Goal: Information Seeking & Learning: Learn about a topic

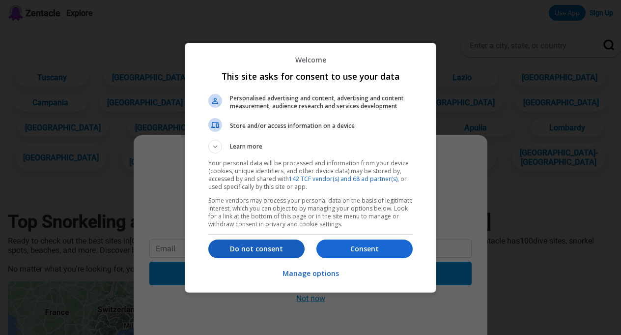
click at [283, 245] on p "Do not consent" at bounding box center [256, 249] width 96 height 10
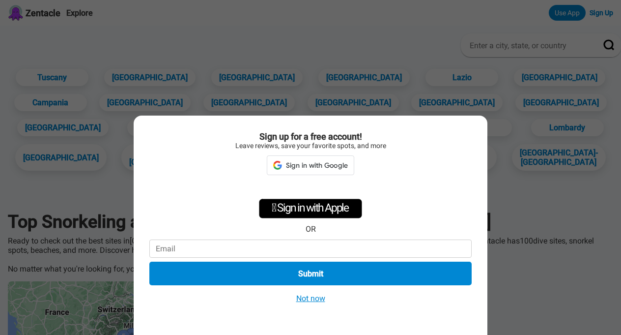
click at [309, 297] on button "Not now" at bounding box center [310, 298] width 35 height 10
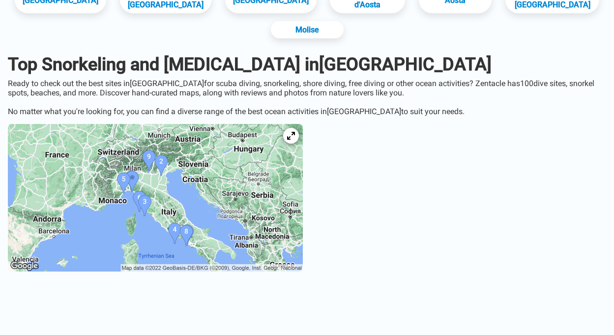
scroll to position [182, 0]
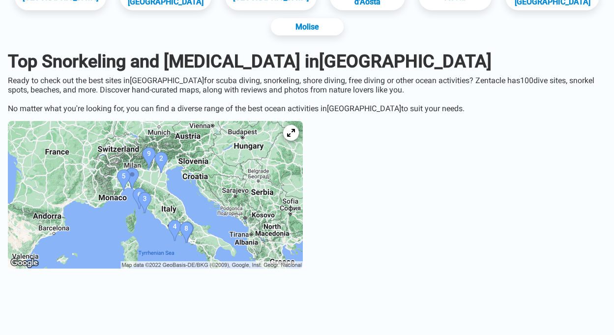
click at [175, 189] on img at bounding box center [155, 194] width 295 height 147
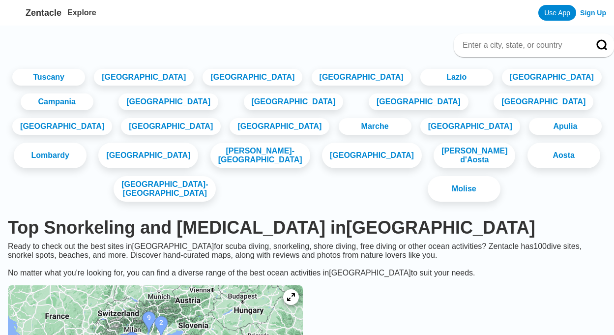
scroll to position [182, 0]
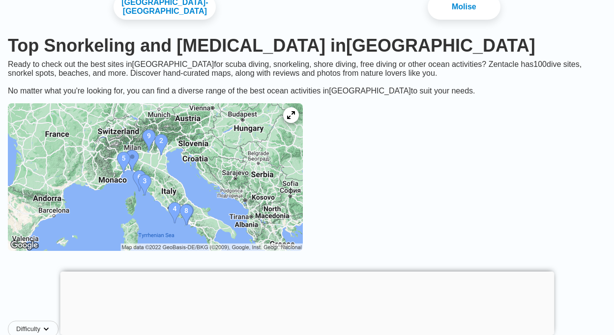
click at [228, 161] on img at bounding box center [155, 176] width 295 height 147
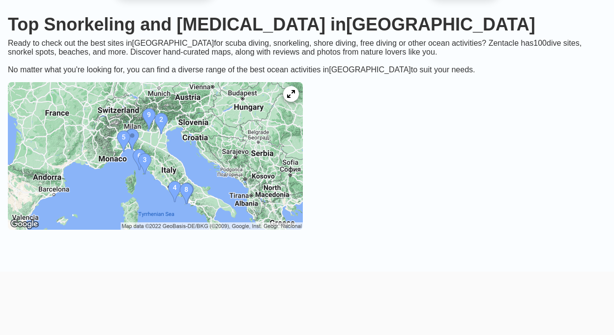
scroll to position [79, 0]
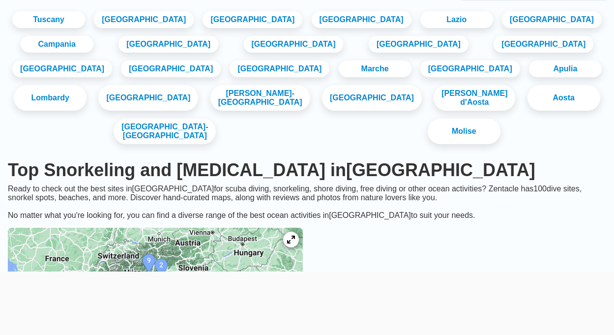
click at [303, 228] on img at bounding box center [155, 301] width 295 height 147
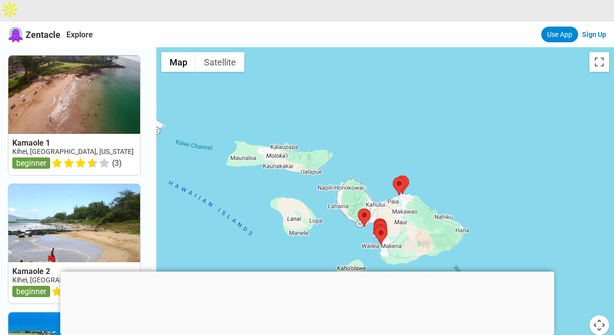
click at [598, 315] on button "Map camera controls" at bounding box center [599, 325] width 20 height 20
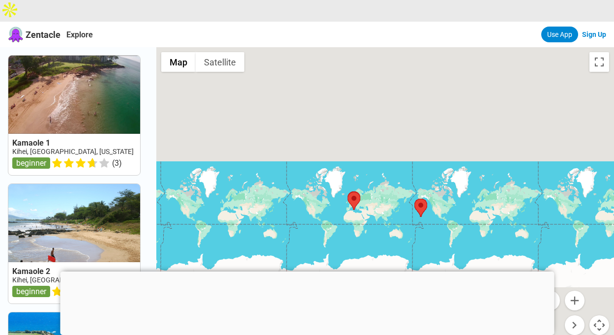
drag, startPoint x: 539, startPoint y: 172, endPoint x: 443, endPoint y: 173, distance: 95.4
click at [443, 173] on div at bounding box center [385, 214] width 458 height 335
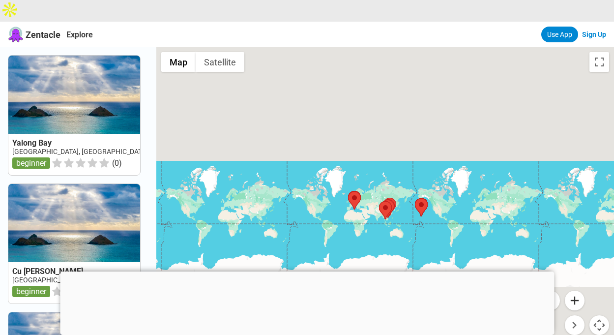
click at [571, 290] on button "Zoom in" at bounding box center [575, 300] width 20 height 20
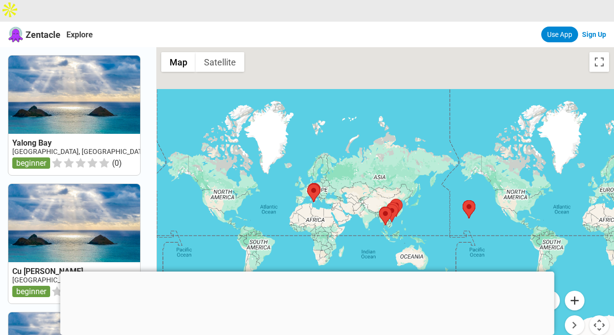
click at [571, 290] on button "Zoom in" at bounding box center [575, 300] width 20 height 20
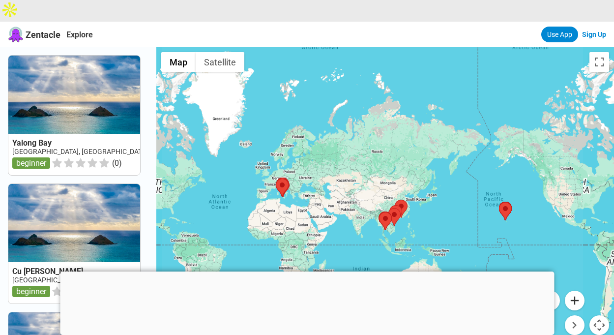
click at [571, 290] on button "Zoom in" at bounding box center [575, 300] width 20 height 20
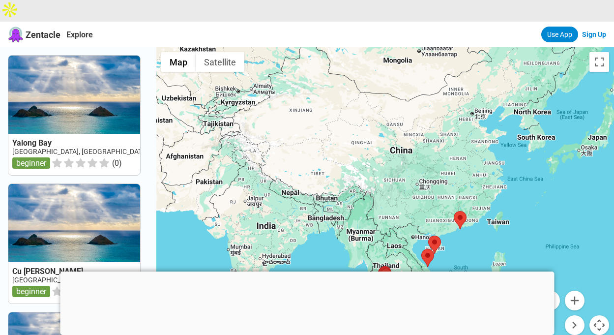
click at [556, 290] on button "Move up" at bounding box center [550, 300] width 20 height 20
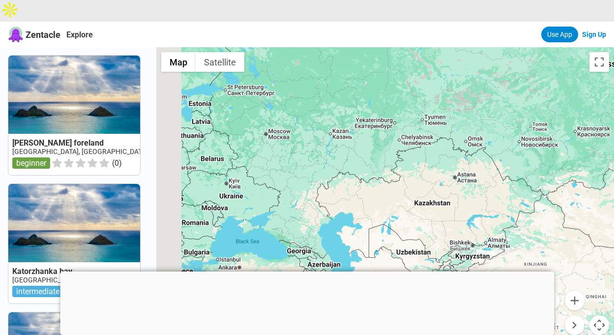
drag, startPoint x: 374, startPoint y: 177, endPoint x: 614, endPoint y: 163, distance: 240.7
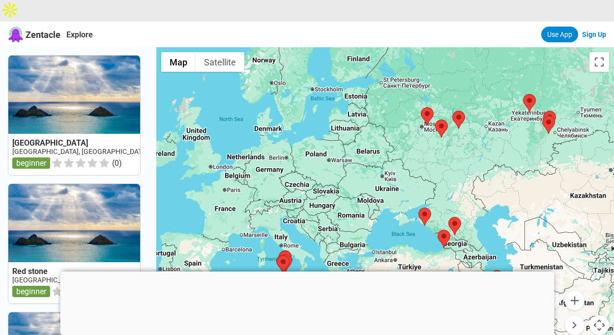
drag, startPoint x: 393, startPoint y: 158, endPoint x: 549, endPoint y: 150, distance: 156.9
click at [549, 150] on div at bounding box center [385, 214] width 458 height 335
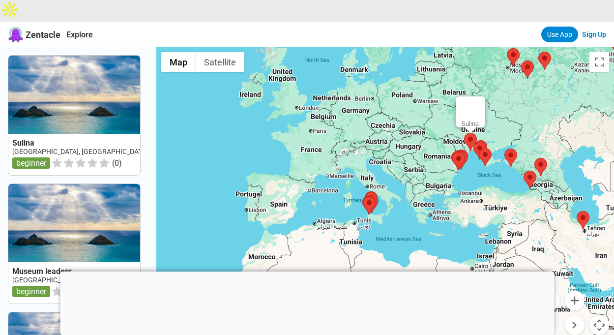
drag, startPoint x: 386, startPoint y: 185, endPoint x: 473, endPoint y: 124, distance: 106.3
click at [464, 133] on area at bounding box center [464, 133] width 0 height 0
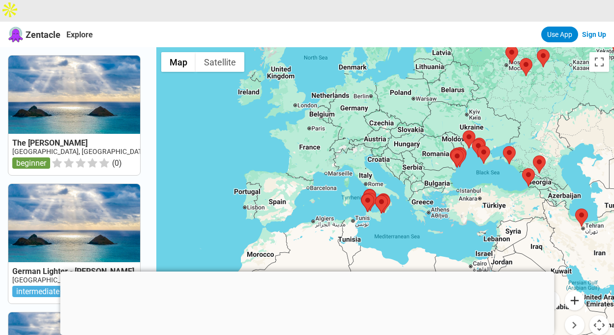
click at [580, 290] on button "Zoom in" at bounding box center [575, 300] width 20 height 20
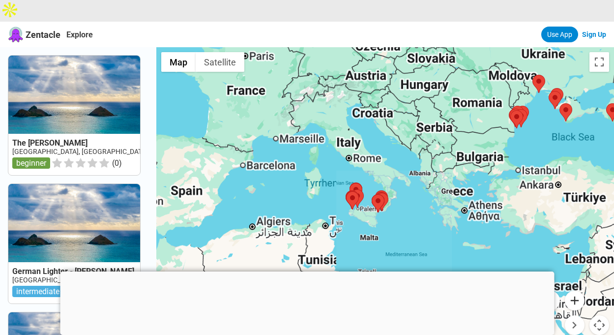
click at [580, 290] on button "Zoom in" at bounding box center [575, 300] width 20 height 20
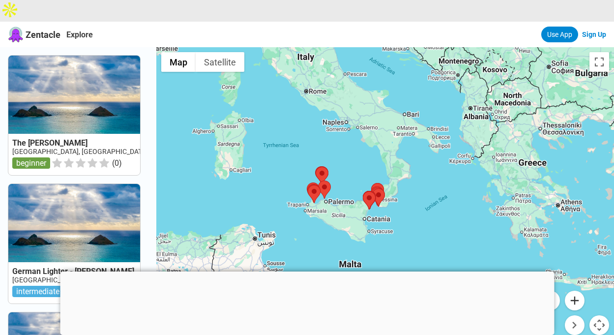
click at [580, 290] on button "Zoom in" at bounding box center [575, 300] width 20 height 20
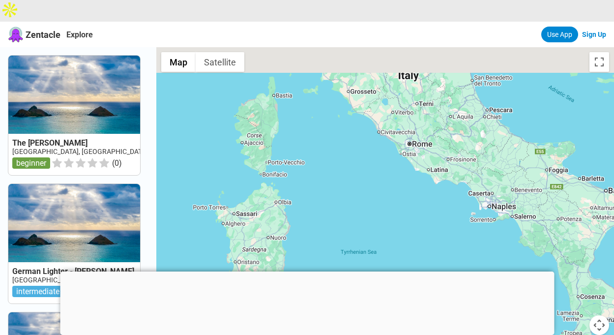
drag, startPoint x: 388, startPoint y: 80, endPoint x: 572, endPoint y: 258, distance: 256.5
click at [572, 258] on div at bounding box center [385, 214] width 458 height 335
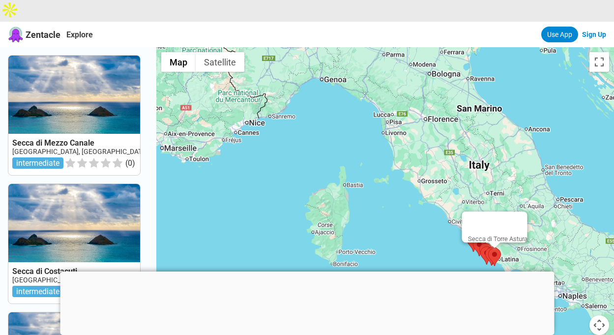
drag, startPoint x: 428, startPoint y: 150, endPoint x: 496, endPoint y: 238, distance: 111.7
click at [488, 248] on area at bounding box center [488, 248] width 0 height 0
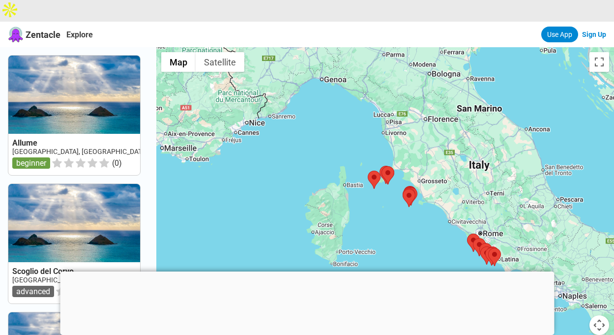
click at [599, 315] on button "Map camera controls" at bounding box center [599, 325] width 20 height 20
click at [575, 290] on button "Zoom in" at bounding box center [575, 300] width 20 height 20
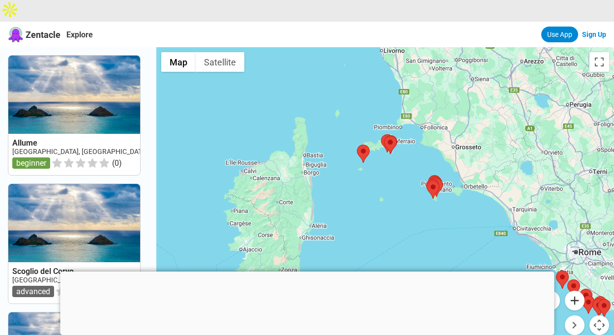
click at [575, 290] on button "Zoom in" at bounding box center [575, 300] width 20 height 20
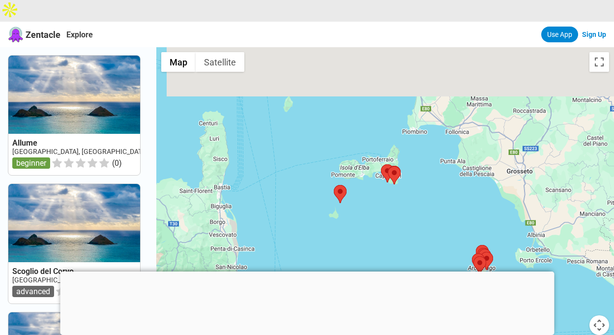
drag, startPoint x: 419, startPoint y: 135, endPoint x: 419, endPoint y: 230, distance: 94.8
click at [419, 230] on div at bounding box center [385, 214] width 458 height 335
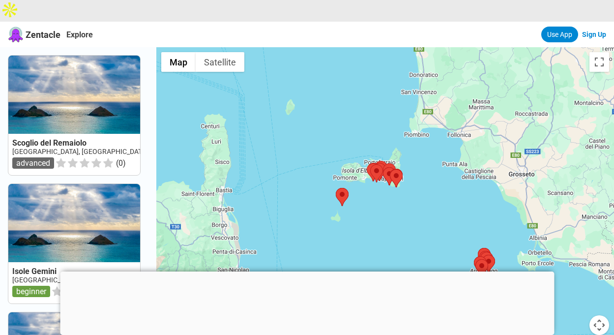
click at [600, 315] on button "Map camera controls" at bounding box center [599, 325] width 20 height 20
click at [576, 290] on button "Zoom in" at bounding box center [575, 300] width 20 height 20
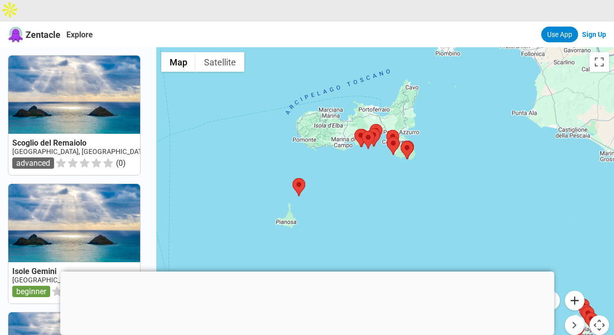
click at [576, 290] on button "Zoom in" at bounding box center [575, 300] width 20 height 20
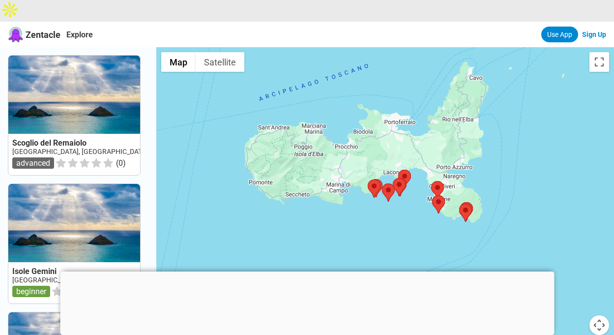
drag, startPoint x: 478, startPoint y: 155, endPoint x: 502, endPoint y: 273, distance: 121.0
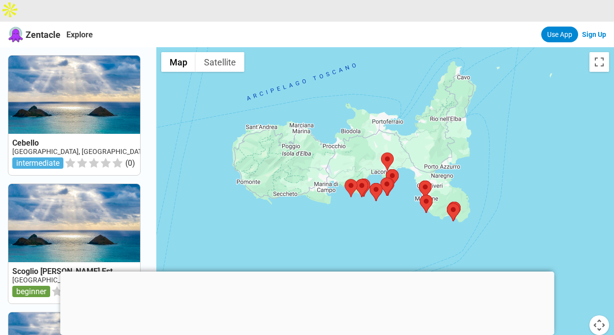
click at [601, 315] on button "Map camera controls" at bounding box center [599, 325] width 20 height 20
click at [577, 290] on button "Zoom in" at bounding box center [575, 300] width 20 height 20
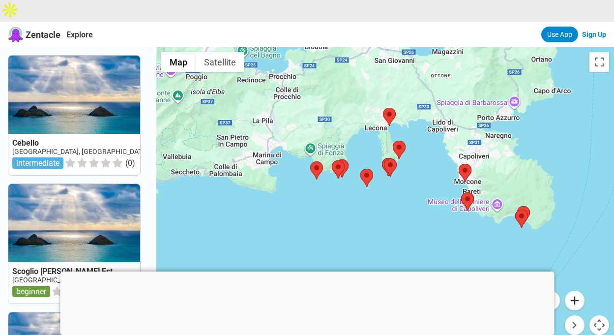
click at [577, 290] on button "Zoom in" at bounding box center [575, 300] width 20 height 20
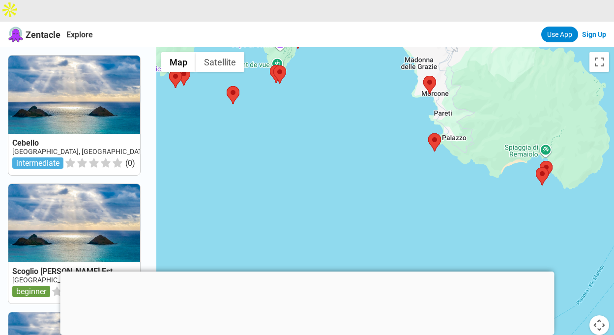
drag, startPoint x: 447, startPoint y: 215, endPoint x: 333, endPoint y: 170, distance: 122.5
click at [333, 170] on div at bounding box center [385, 214] width 458 height 335
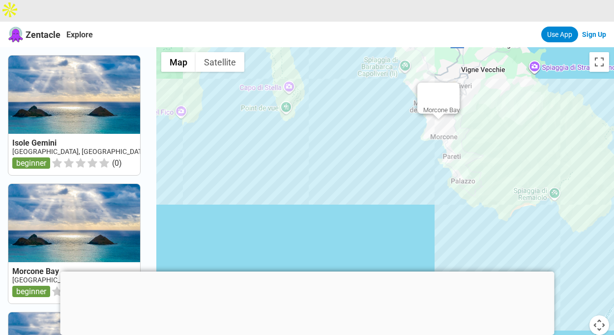
click at [443, 103] on div "Morcone Bay" at bounding box center [385, 214] width 458 height 335
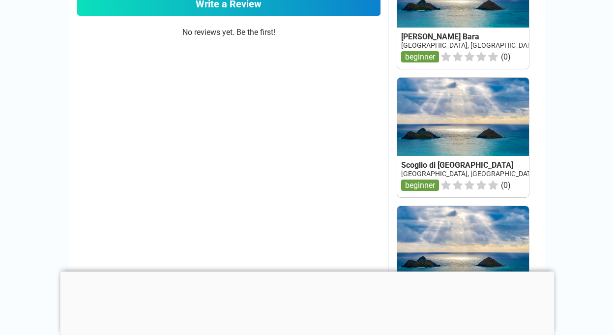
scroll to position [703, 0]
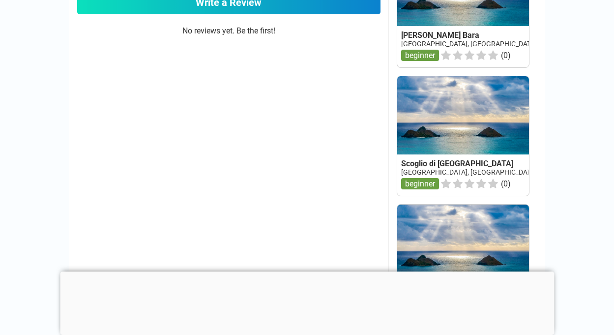
click at [437, 110] on link at bounding box center [463, 135] width 132 height 119
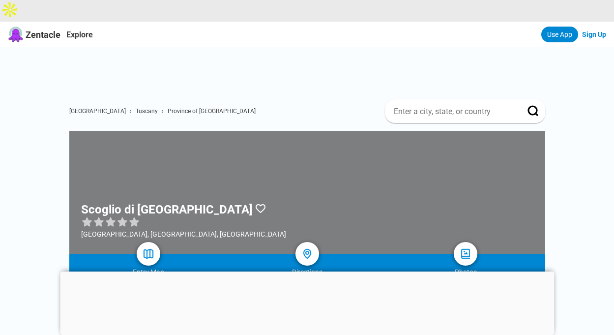
drag, startPoint x: 579, startPoint y: 231, endPoint x: 562, endPoint y: 103, distance: 128.9
click at [305, 271] on div at bounding box center [307, 271] width 494 height 0
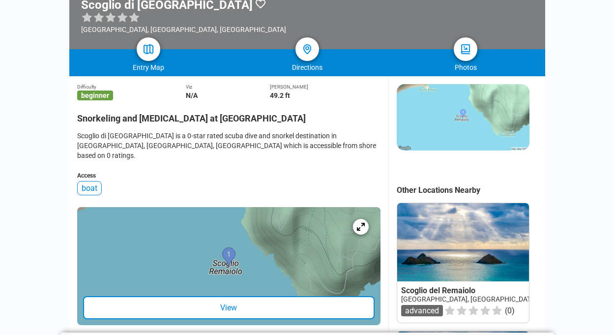
scroll to position [211, 0]
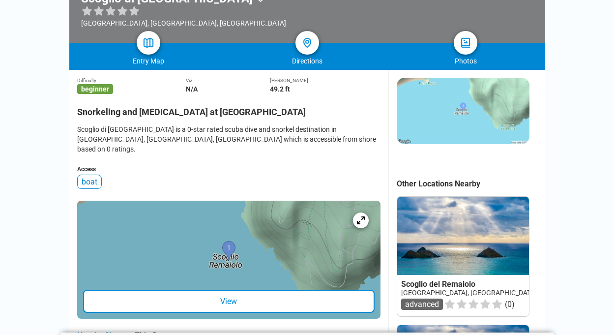
click at [234, 289] on div "View" at bounding box center [228, 300] width 291 height 23
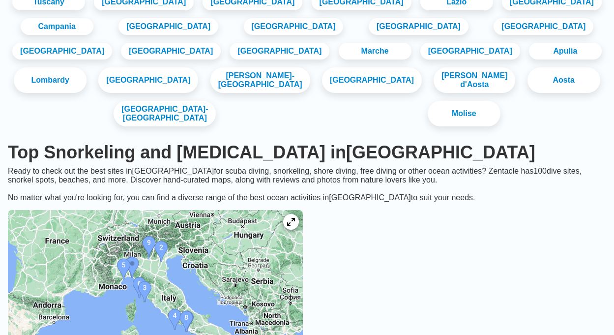
scroll to position [75, 0]
